Goal: Task Accomplishment & Management: Use online tool/utility

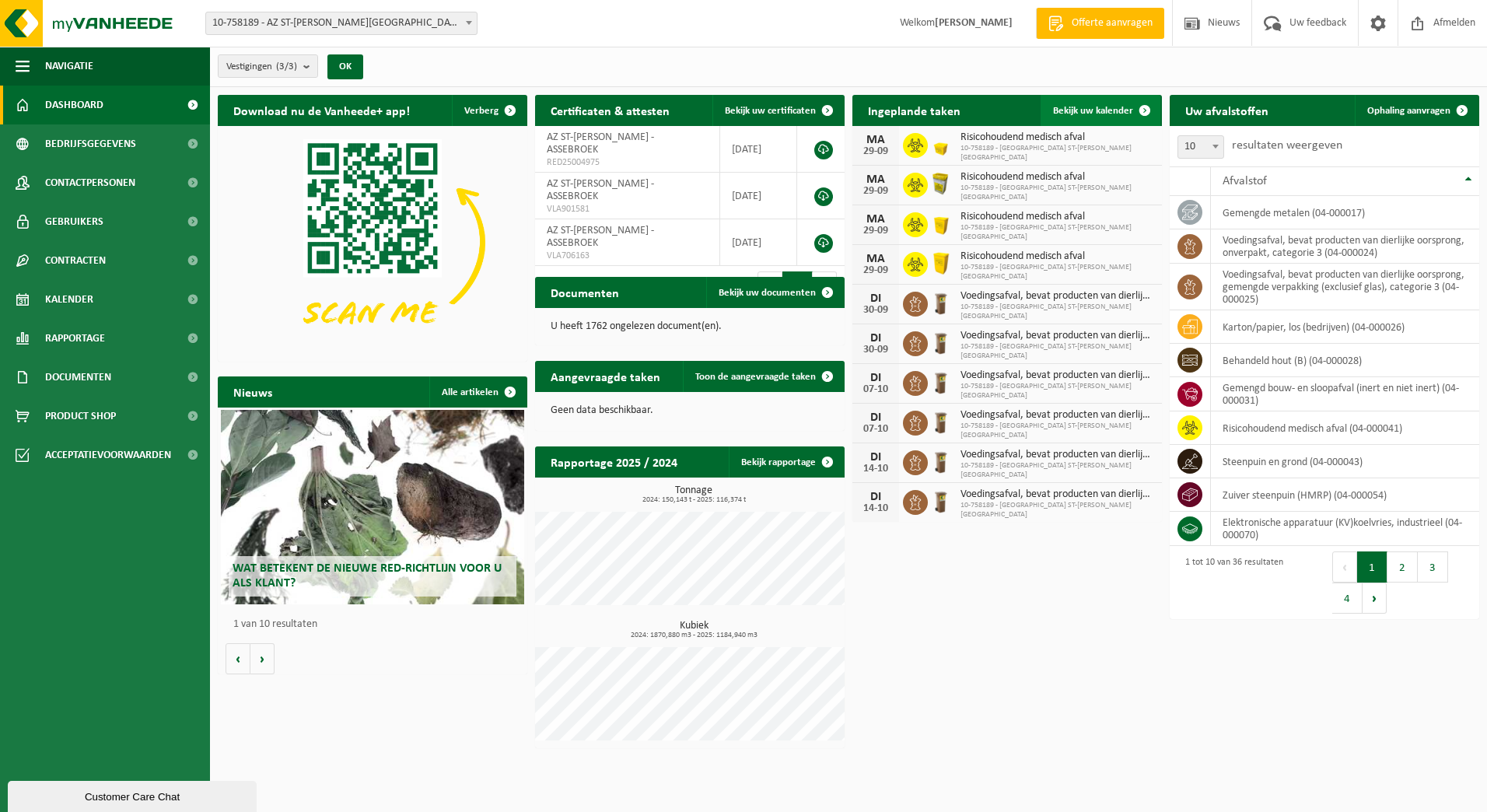
click at [1148, 112] on span at bounding box center [1144, 110] width 31 height 31
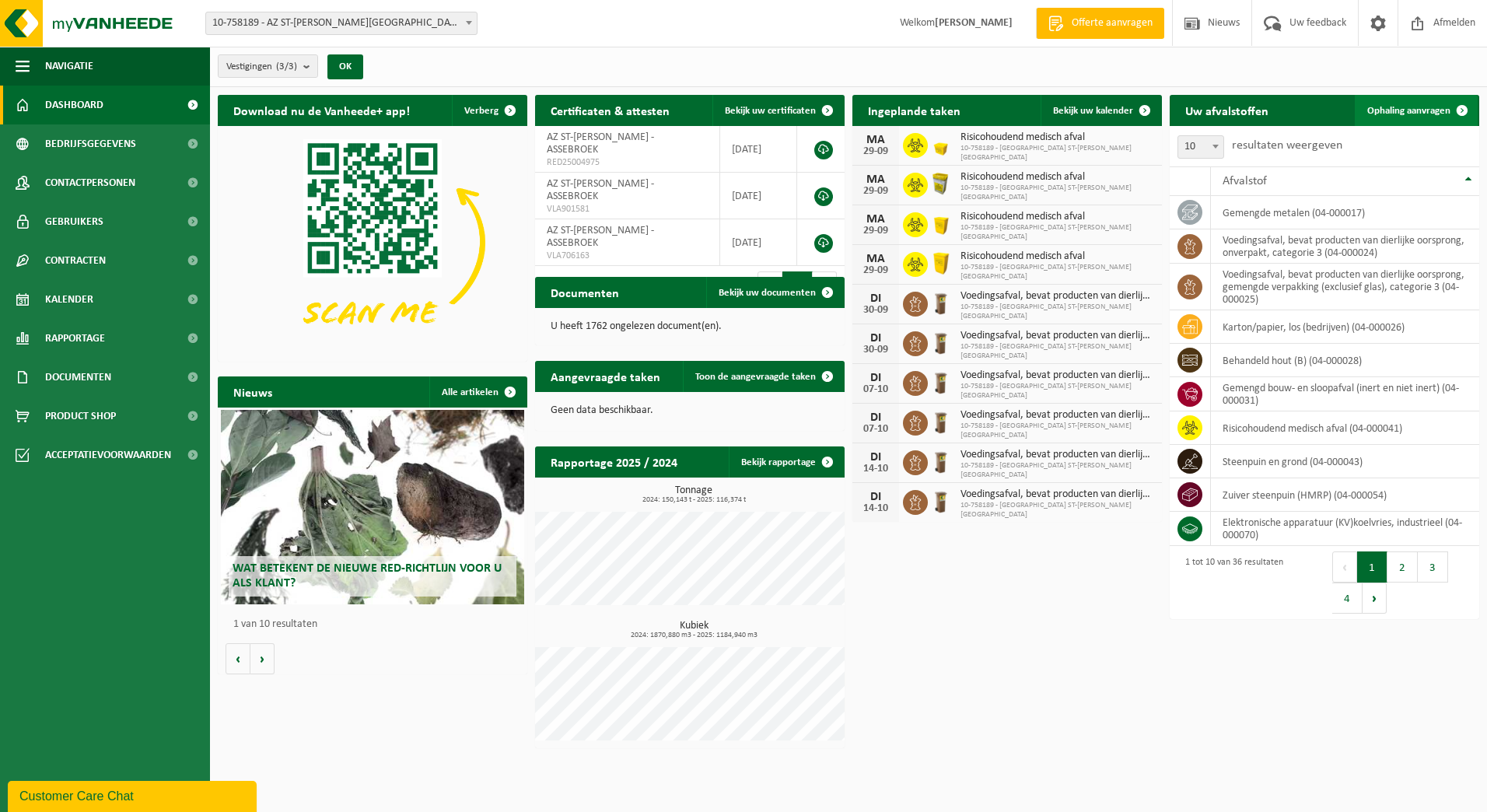
click at [1455, 109] on span at bounding box center [1462, 110] width 31 height 31
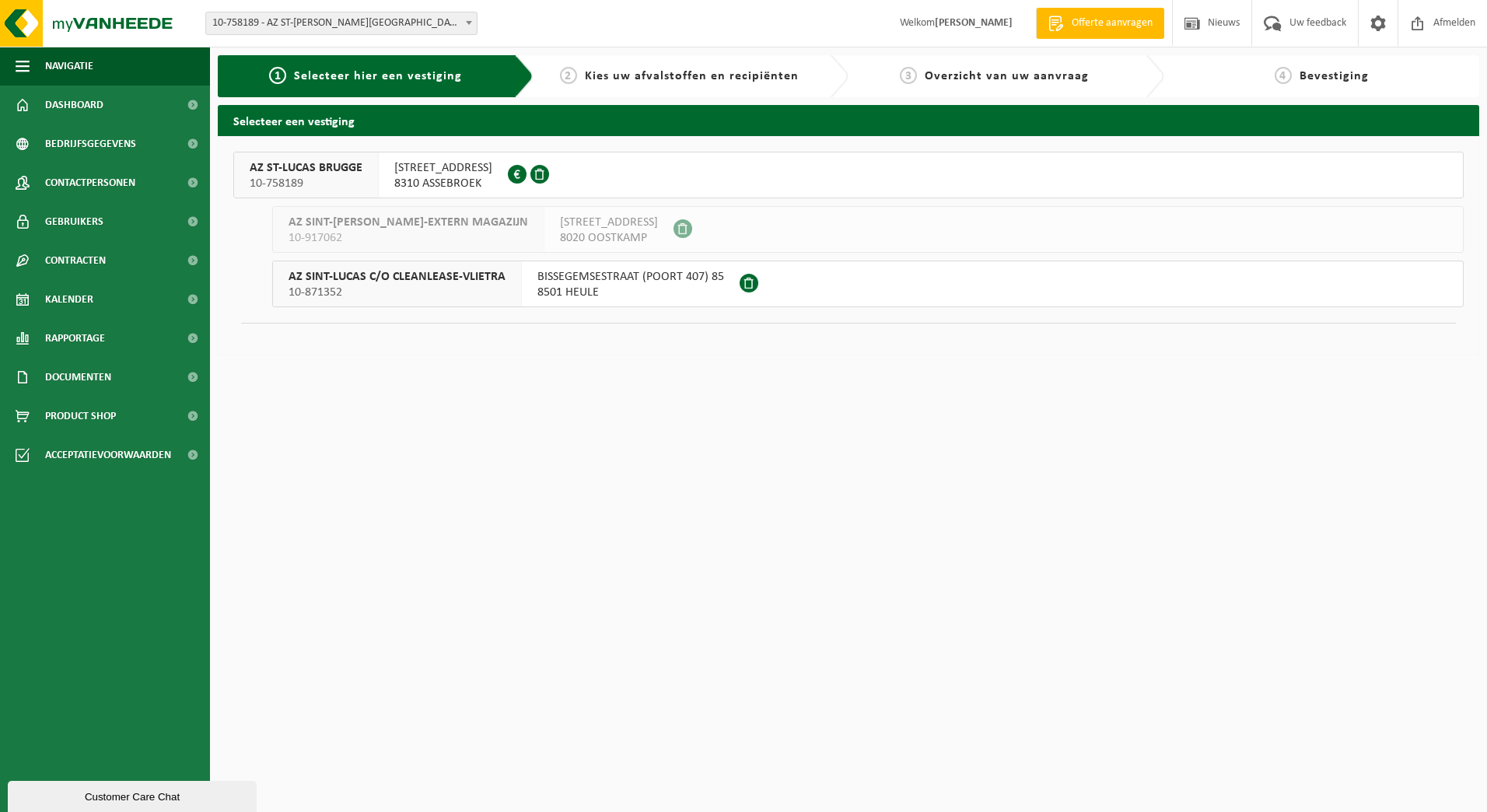
click at [432, 171] on span "ST LUCASLAAN 29" at bounding box center [442, 167] width 98 height 15
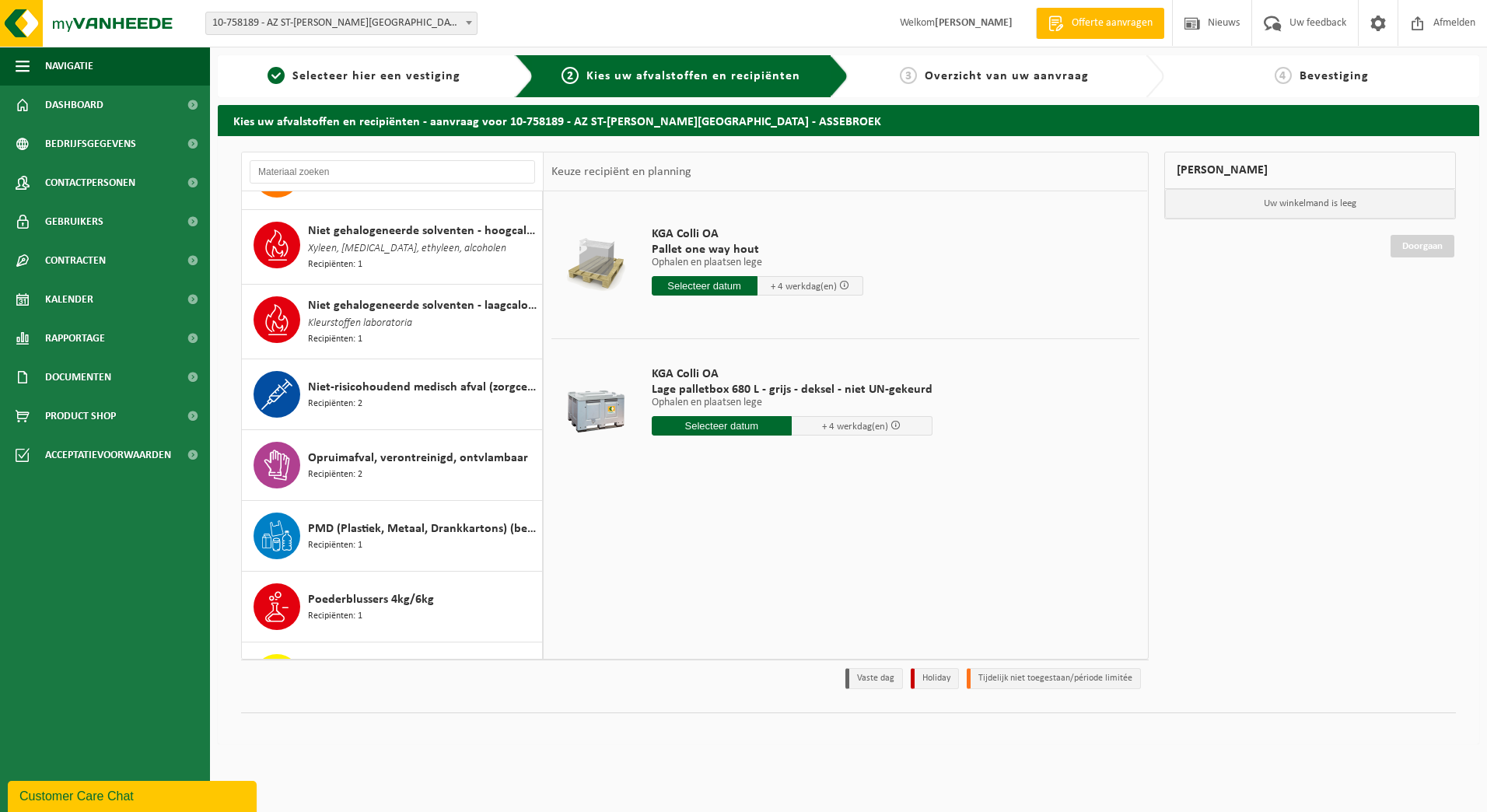
scroll to position [1400, 0]
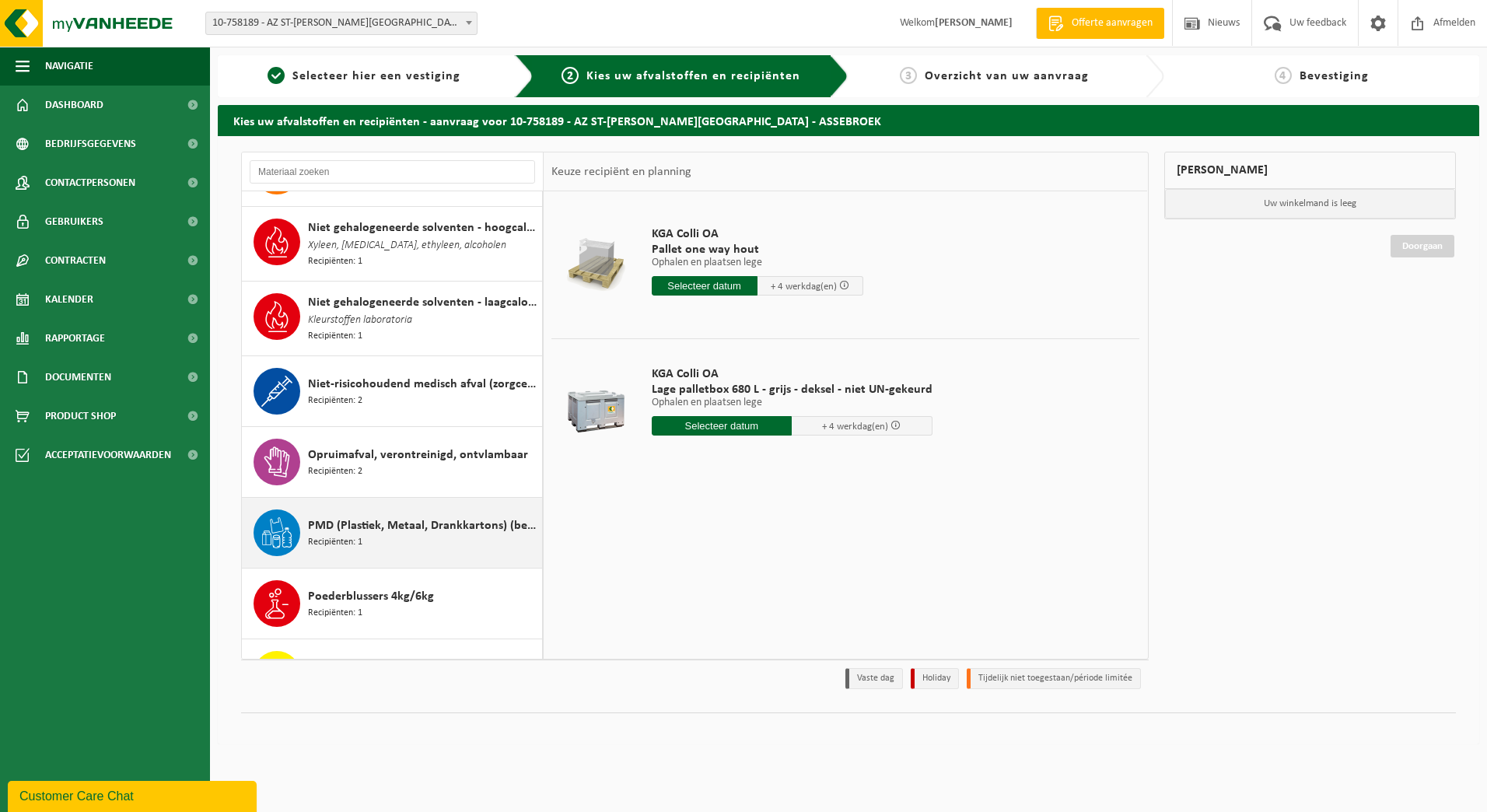
click at [382, 528] on span "PMD (Plastiek, Metaal, Drankkartons) (bedrijven)" at bounding box center [423, 526] width 230 height 19
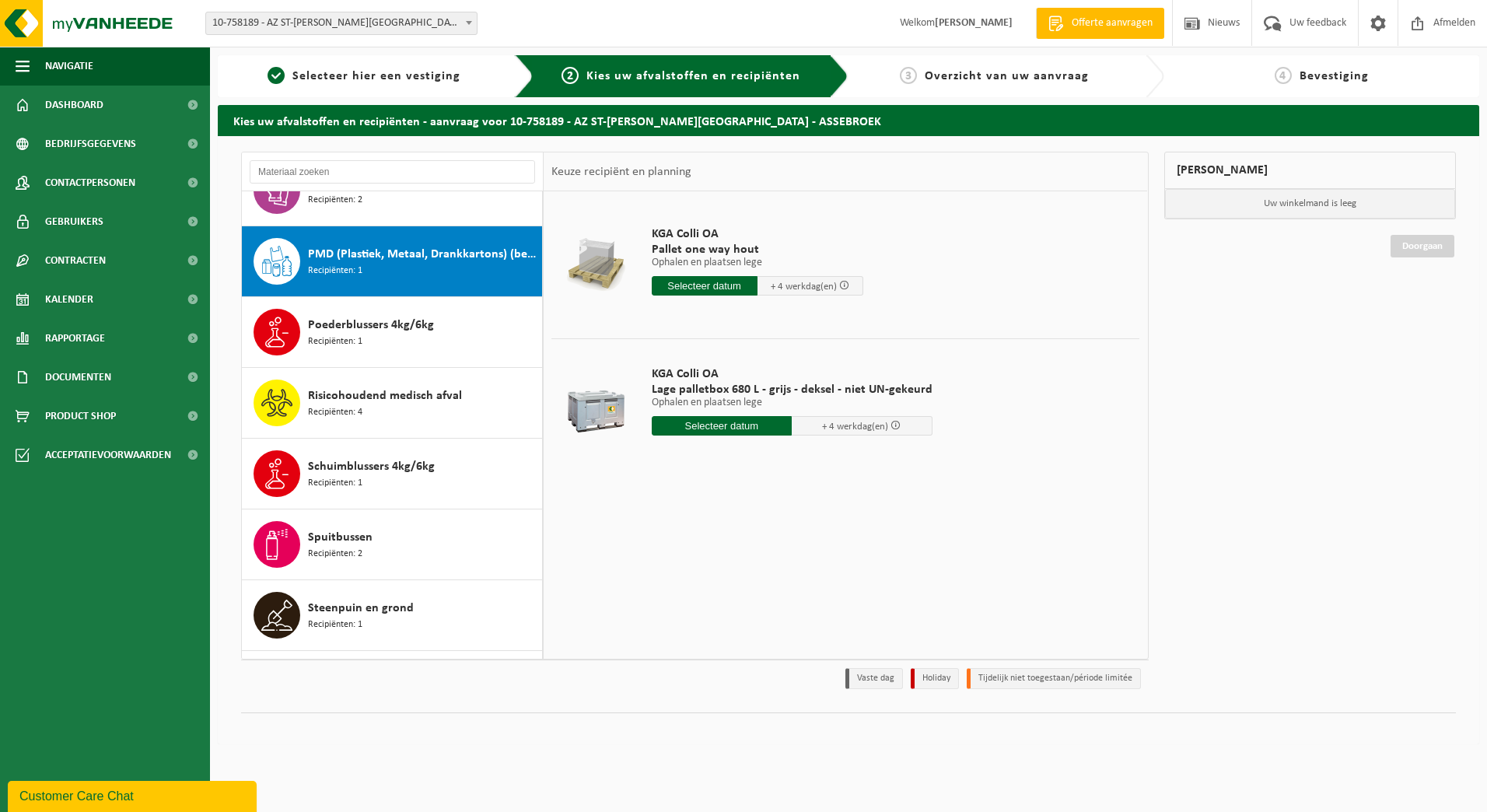
scroll to position [1702, 0]
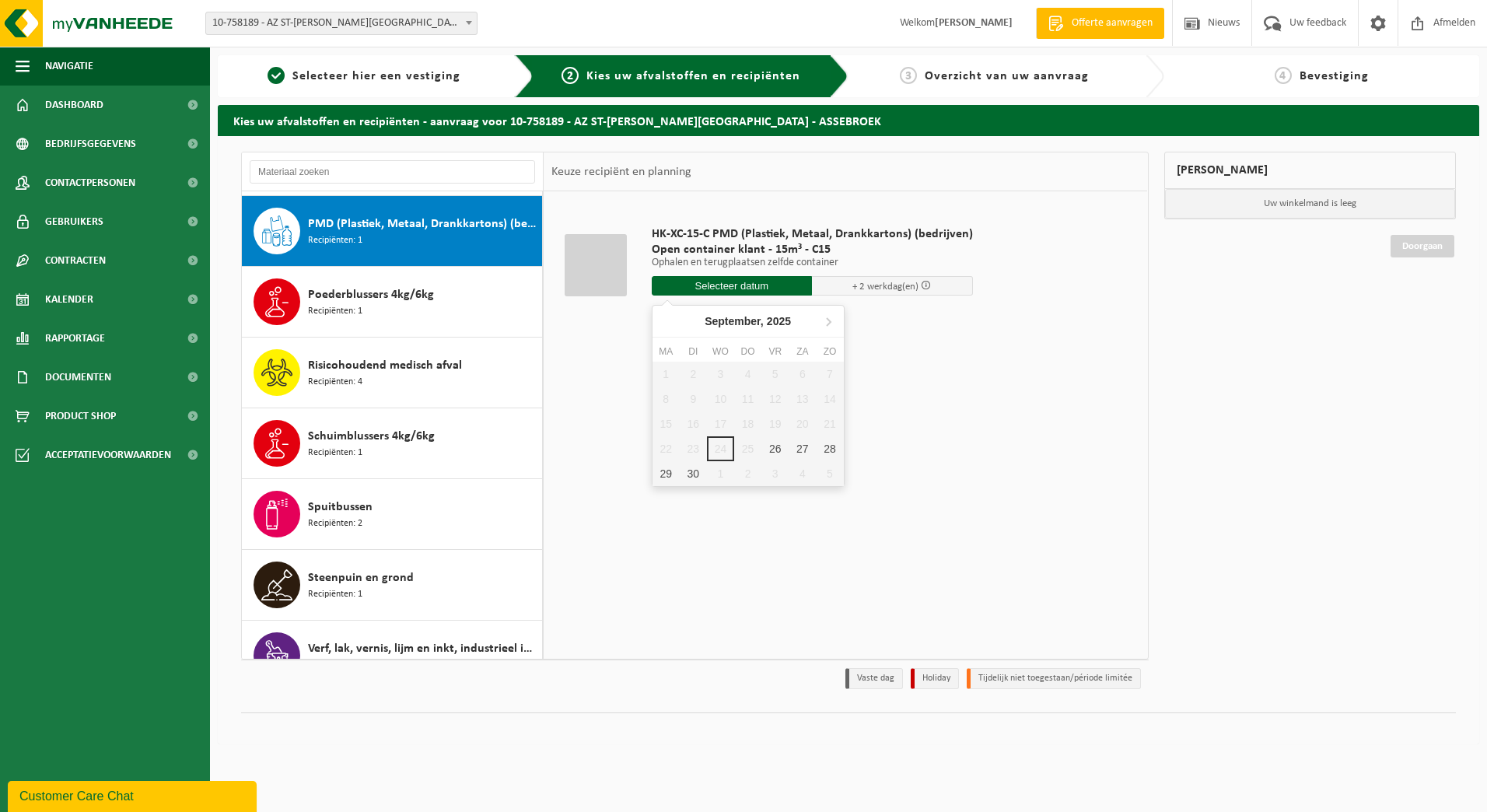
click at [720, 287] on input "text" at bounding box center [732, 286] width 161 height 20
click at [775, 448] on div "26" at bounding box center [774, 449] width 27 height 25
type input "Van [DATE]"
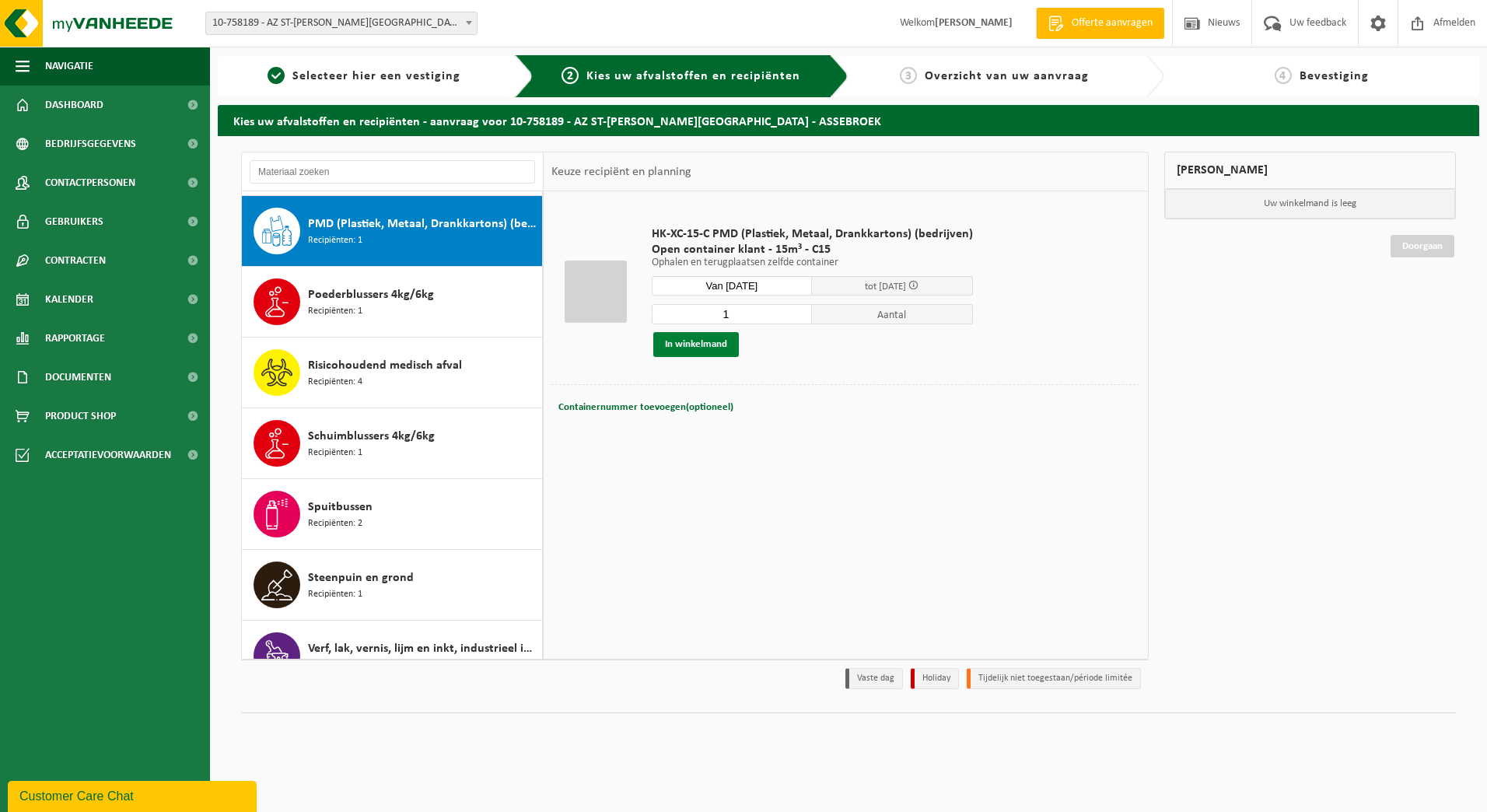
click at [705, 349] on button "In winkelmand" at bounding box center [696, 345] width 86 height 25
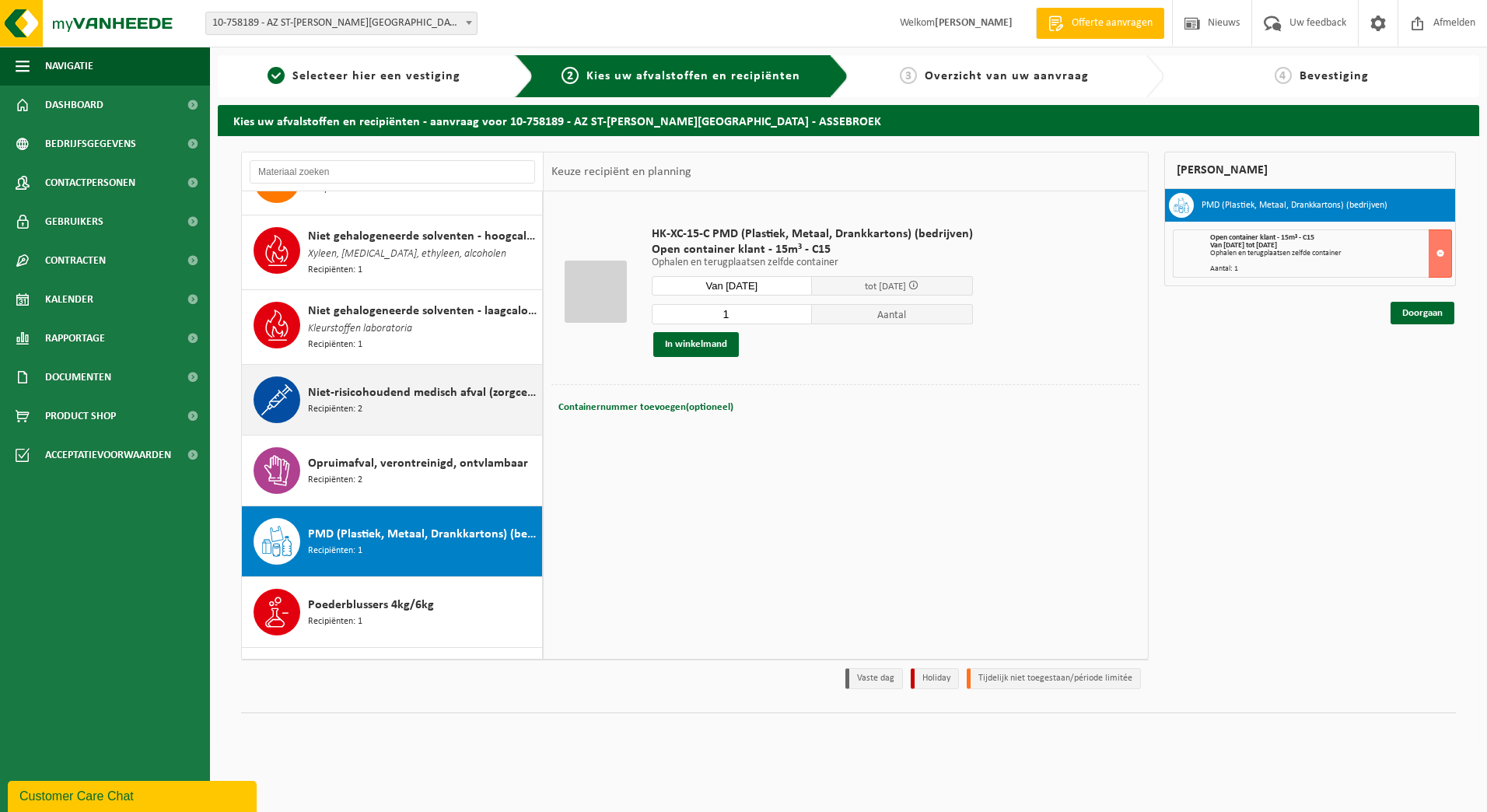
scroll to position [1390, 0]
click at [399, 388] on span "Niet-risicohoudend medisch afval (zorgcentra)" at bounding box center [423, 393] width 230 height 19
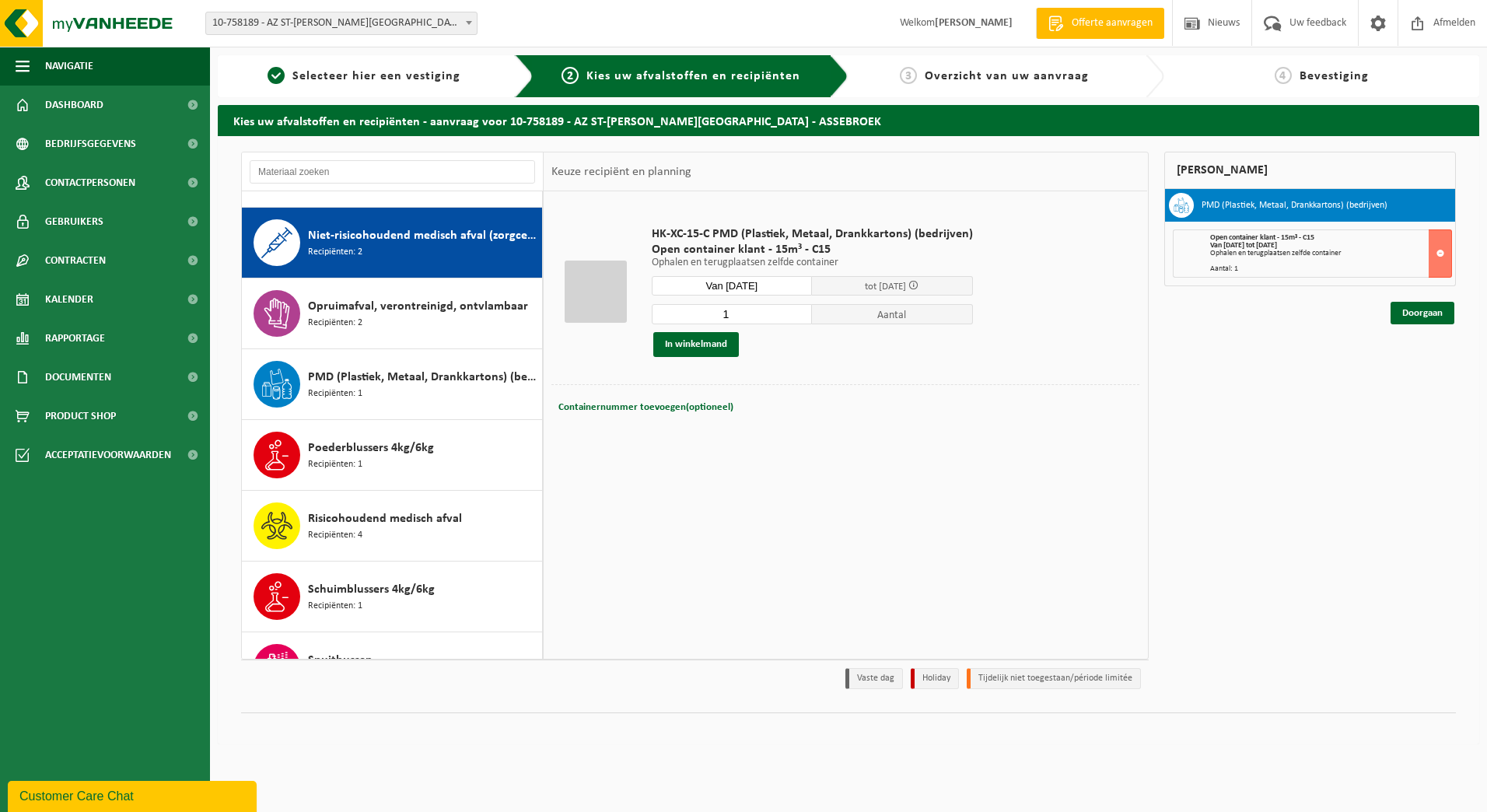
scroll to position [1560, 0]
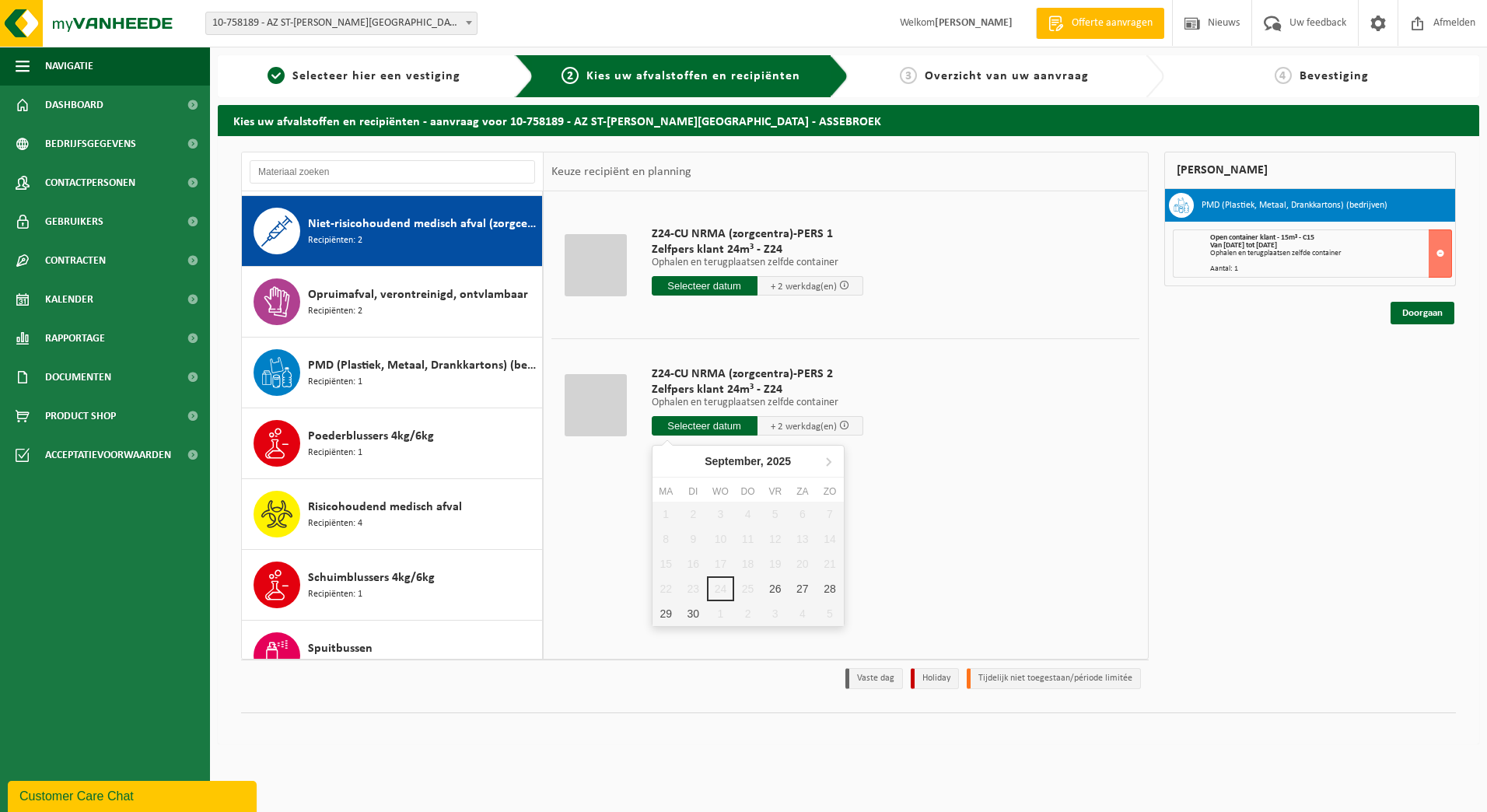
click at [705, 427] on input "text" at bounding box center [705, 426] width 106 height 20
click at [773, 594] on div "26" at bounding box center [774, 589] width 27 height 25
type input "Van [DATE]"
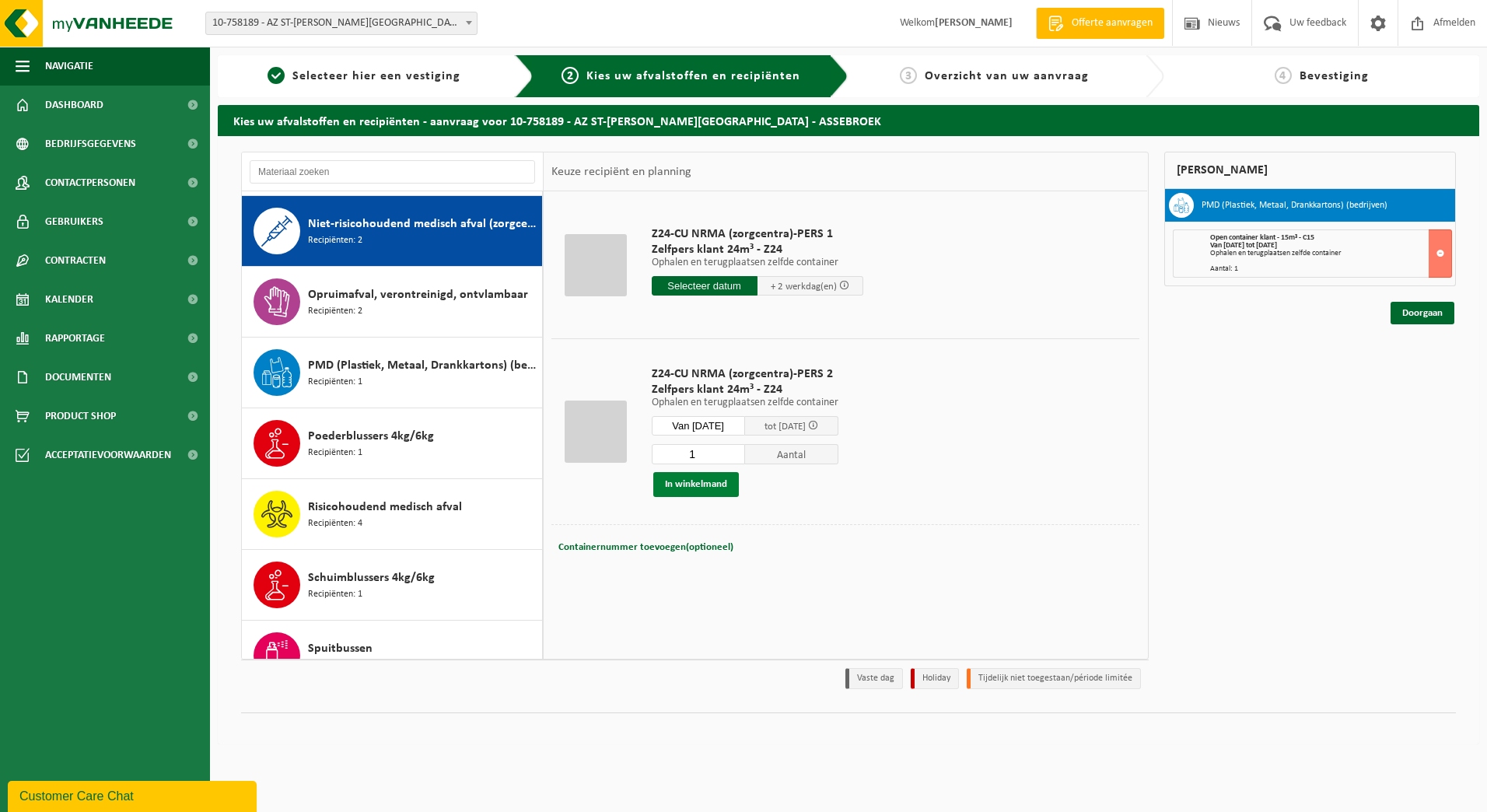
click at [714, 485] on button "In winkelmand" at bounding box center [696, 484] width 86 height 25
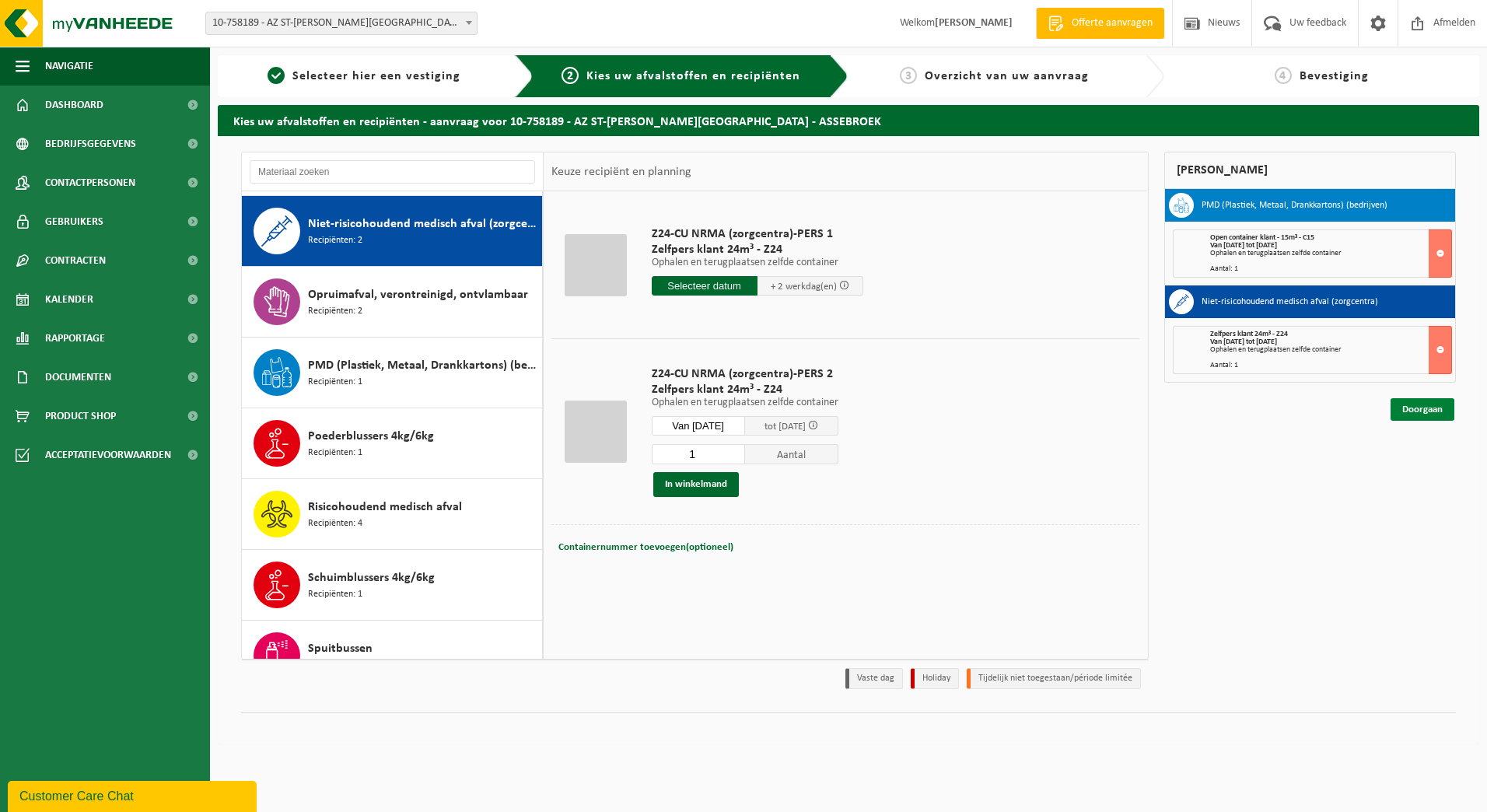
click at [1423, 413] on link "Doorgaan" at bounding box center [1422, 409] width 64 height 22
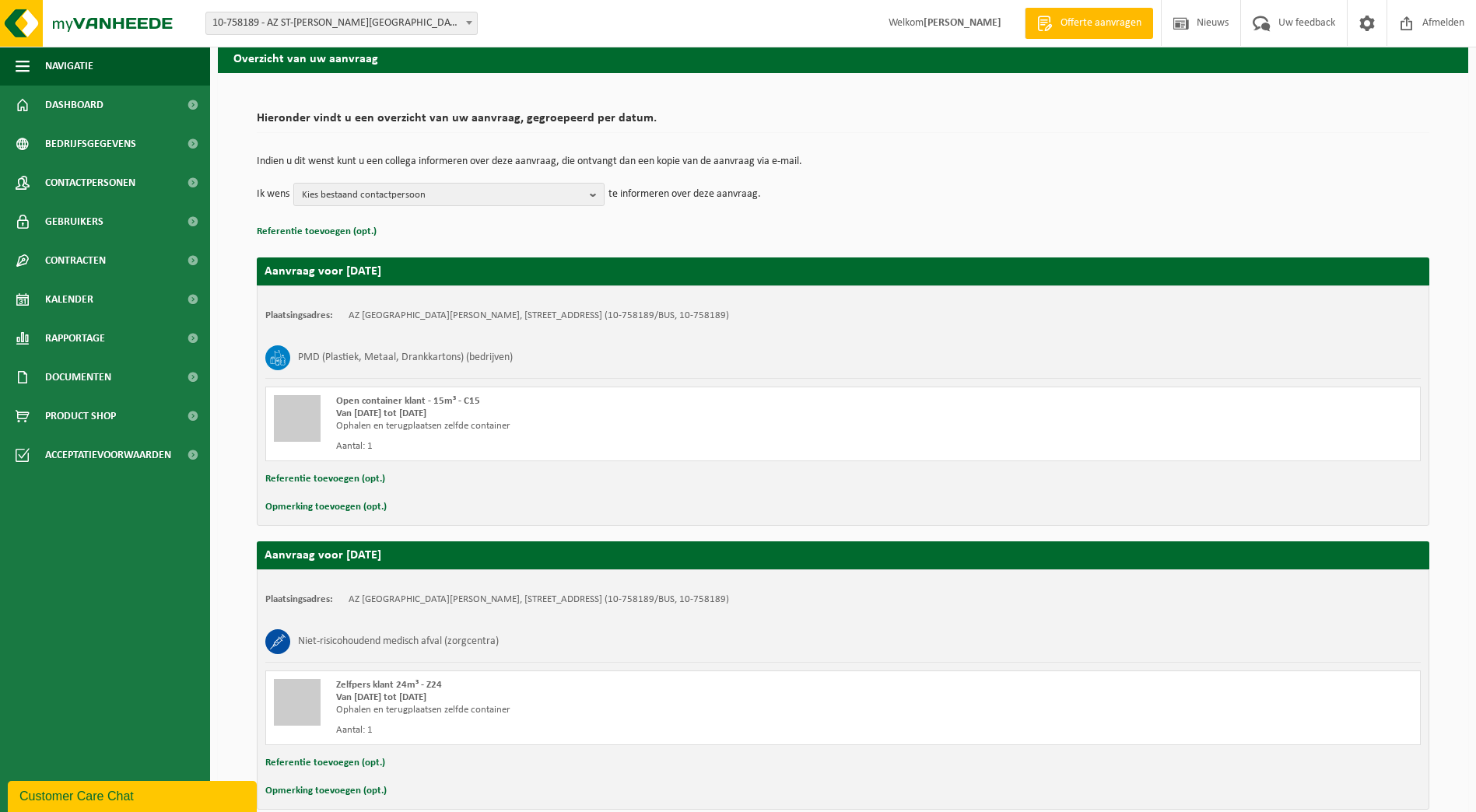
scroll to position [139, 0]
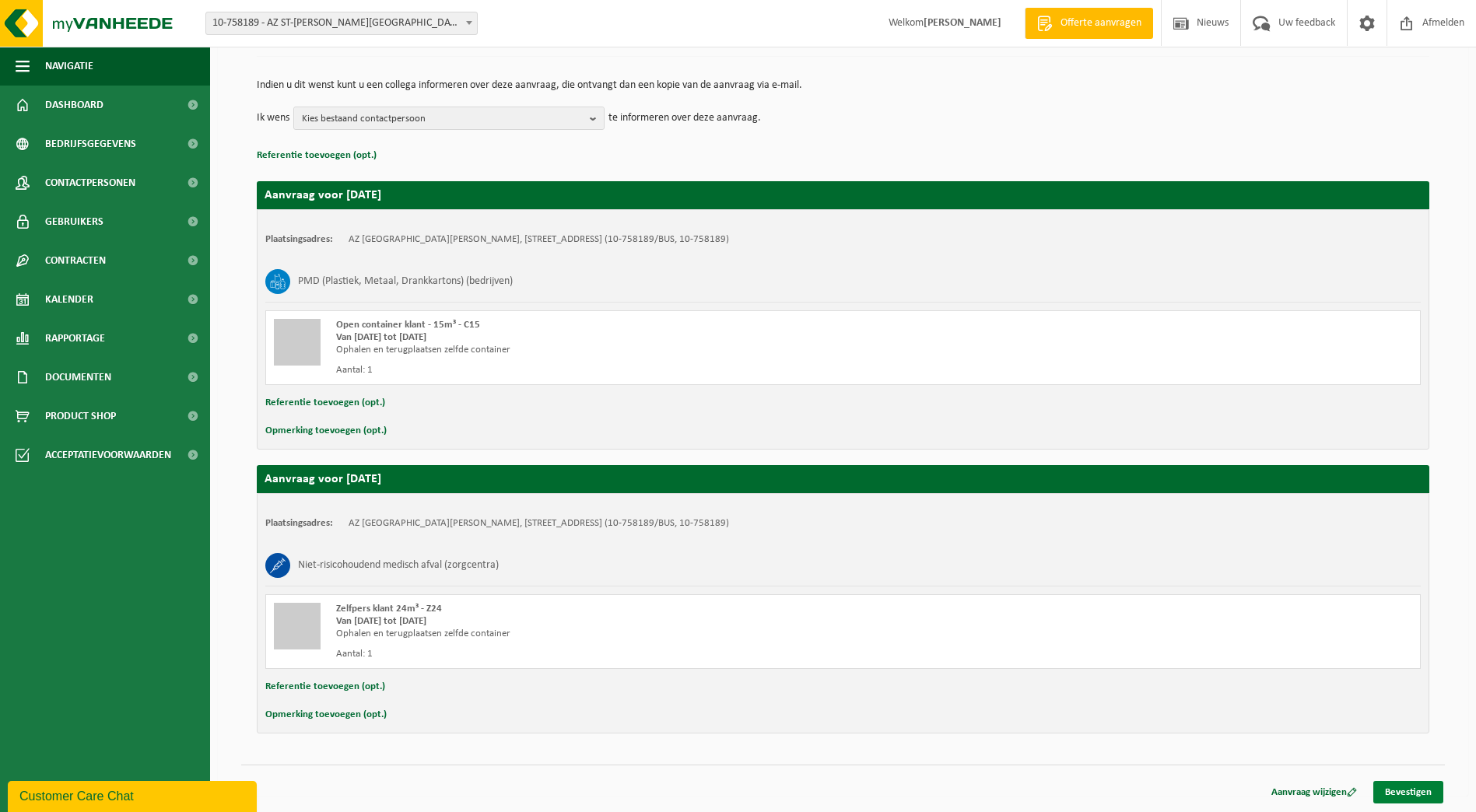
click at [1426, 793] on link "Bevestigen" at bounding box center [1408, 791] width 70 height 22
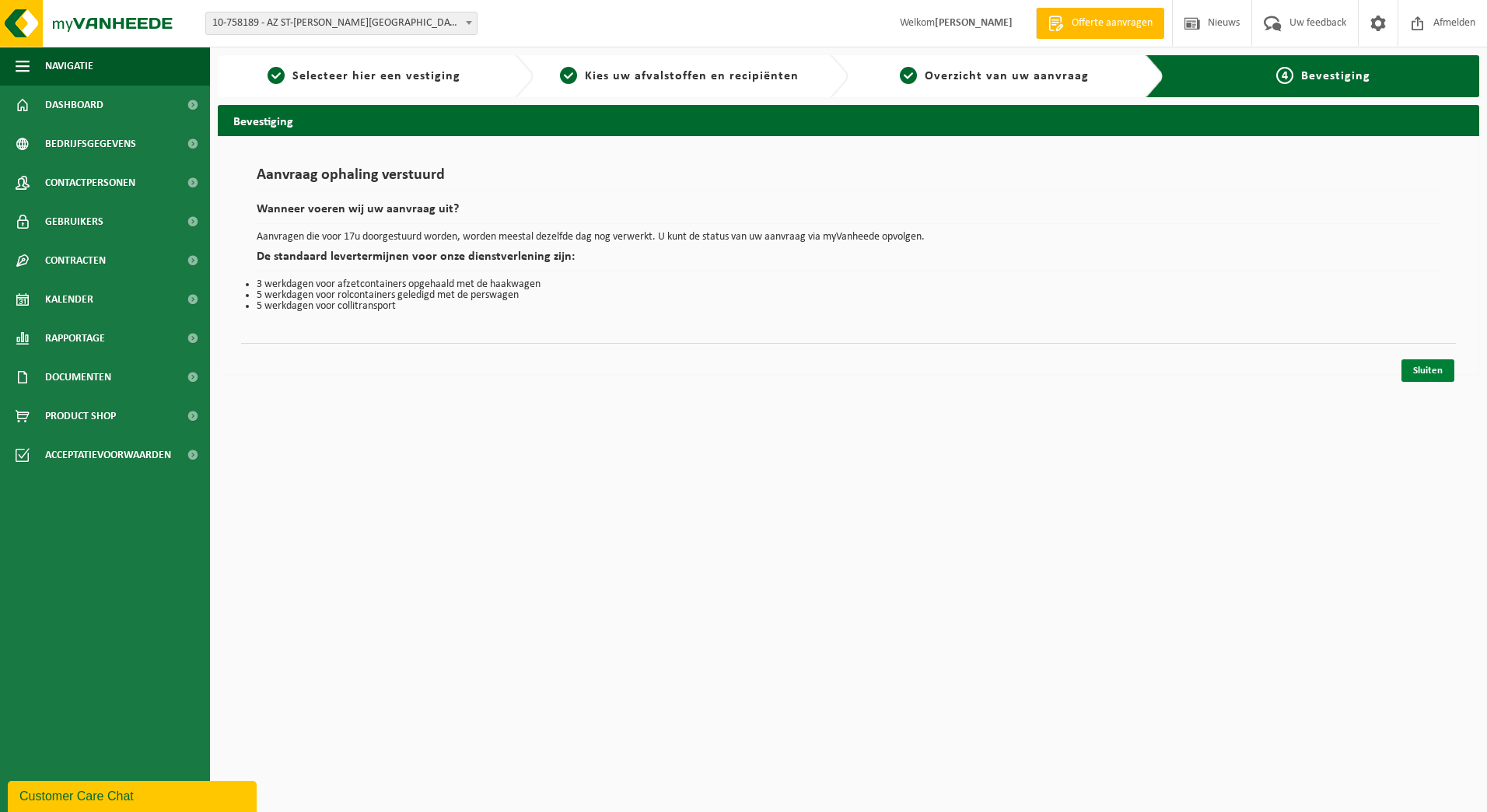
click at [1424, 372] on link "Sluiten" at bounding box center [1427, 370] width 53 height 22
